Goal: Navigation & Orientation: Go to known website

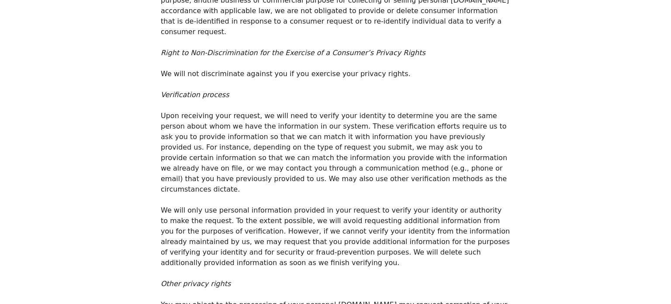
drag, startPoint x: 381, startPoint y: 166, endPoint x: 436, endPoint y: 167, distance: 54.6
drag, startPoint x: 450, startPoint y: 167, endPoint x: 379, endPoint y: 170, distance: 71.2
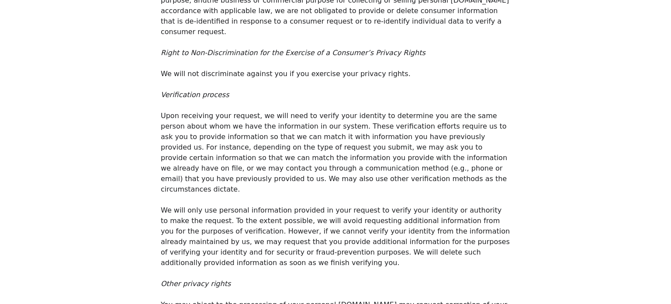
drag, startPoint x: 382, startPoint y: 166, endPoint x: 453, endPoint y: 161, distance: 71.4
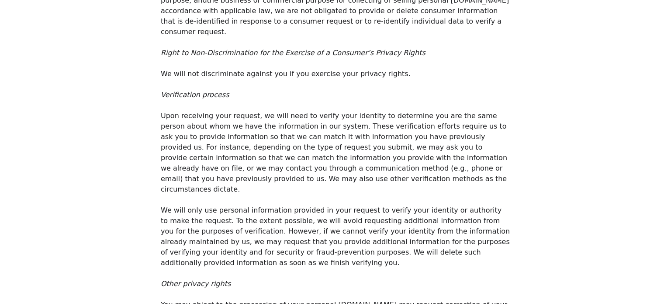
drag, startPoint x: 151, startPoint y: 86, endPoint x: 310, endPoint y: 149, distance: 171.3
drag, startPoint x: 437, startPoint y: 117, endPoint x: 281, endPoint y: 114, distance: 156.4
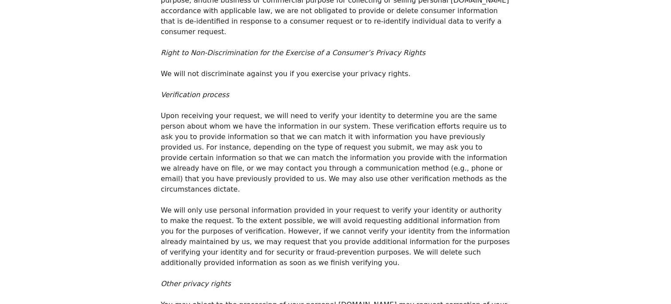
drag, startPoint x: 208, startPoint y: 126, endPoint x: 332, endPoint y: 111, distance: 125.0
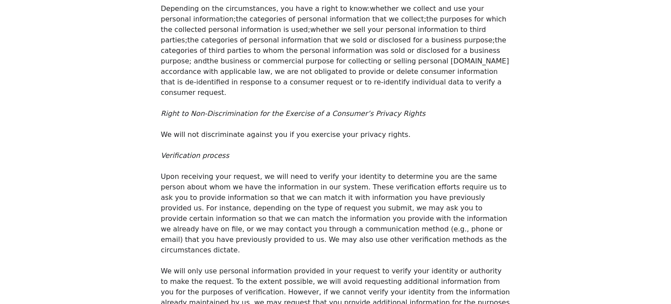
scroll to position [4633, 0]
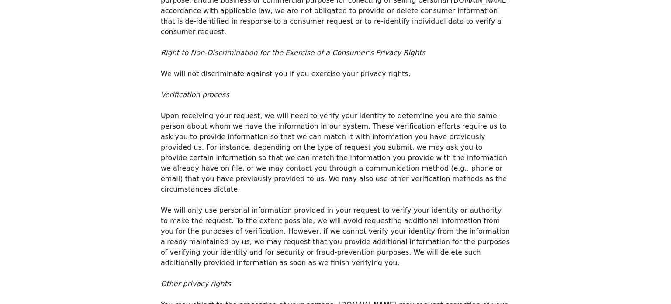
drag, startPoint x: 274, startPoint y: 283, endPoint x: 349, endPoint y: 280, distance: 75.2
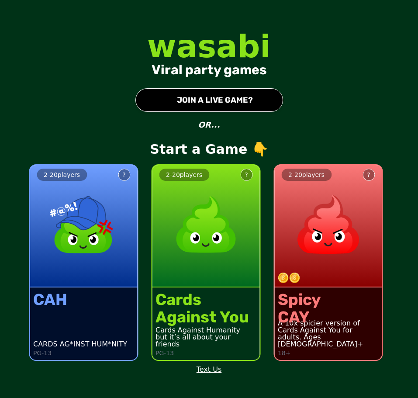
click at [0, 398] on div at bounding box center [0, 398] width 0 height 0
